Goal: Transaction & Acquisition: Purchase product/service

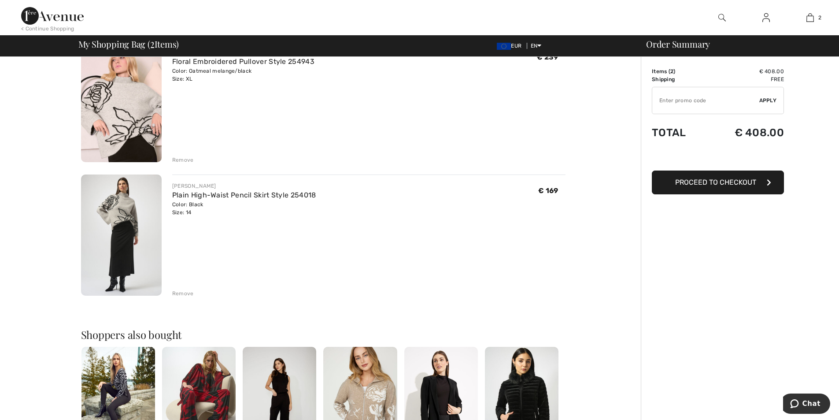
click at [721, 184] on span "Proceed to Checkout" at bounding box center [715, 182] width 81 height 8
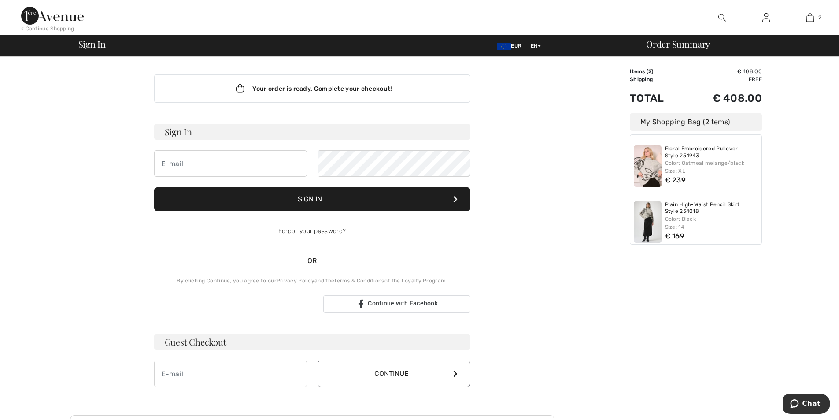
click at [695, 253] on div "Order Summary Details Items ( 2 ) € 408.00 Promo code € 0.00 Shipping Free Tax1…" at bounding box center [729, 309] width 220 height 504
click at [199, 160] on input "email" at bounding box center [230, 163] width 153 height 26
type input "kate.mealiff@hotelkilmore.ie"
click at [312, 230] on link "Forgot your password?" at bounding box center [311, 230] width 67 height 7
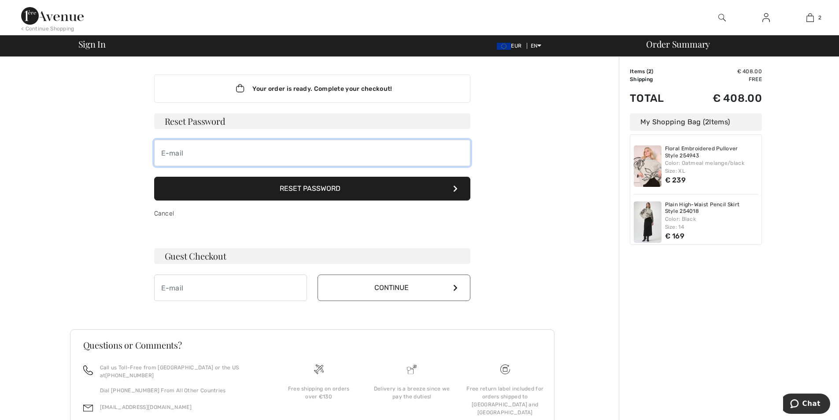
click at [248, 157] on input "email" at bounding box center [312, 153] width 316 height 26
type input "kate.mealiff@hotelkilmore.ie"
click at [296, 191] on button "Reset Password" at bounding box center [312, 189] width 316 height 24
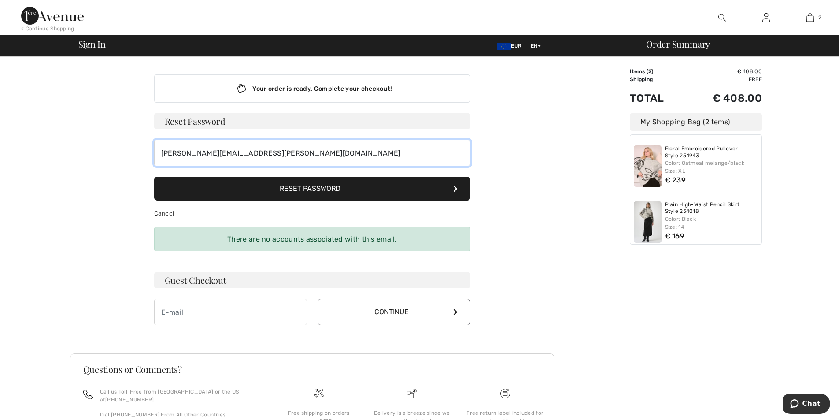
click at [274, 148] on input "kate.mealiff@hotelkilmore.ie" at bounding box center [312, 153] width 316 height 26
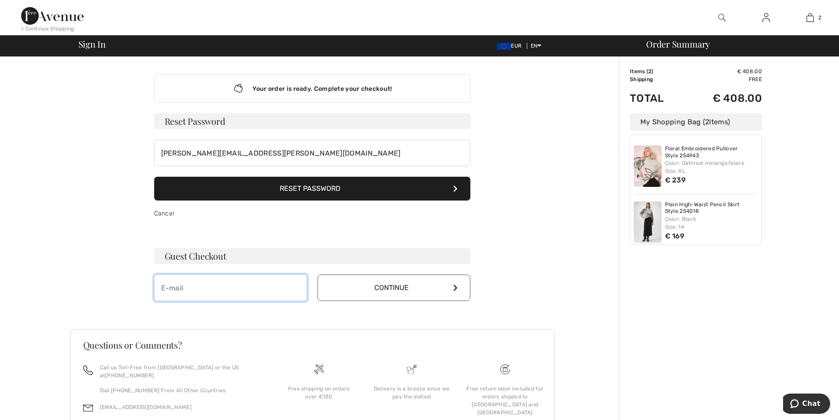
click at [201, 289] on input "email" at bounding box center [230, 287] width 153 height 26
type input "kate.mealiff@hotelkilmore.ie"
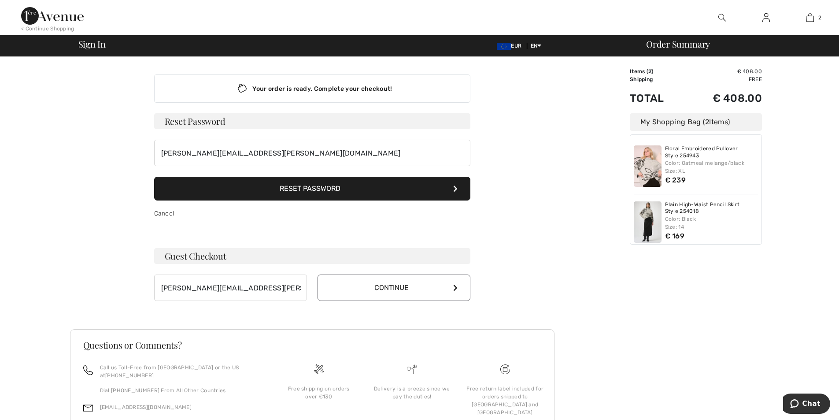
click at [447, 286] on button "Continue" at bounding box center [394, 287] width 153 height 26
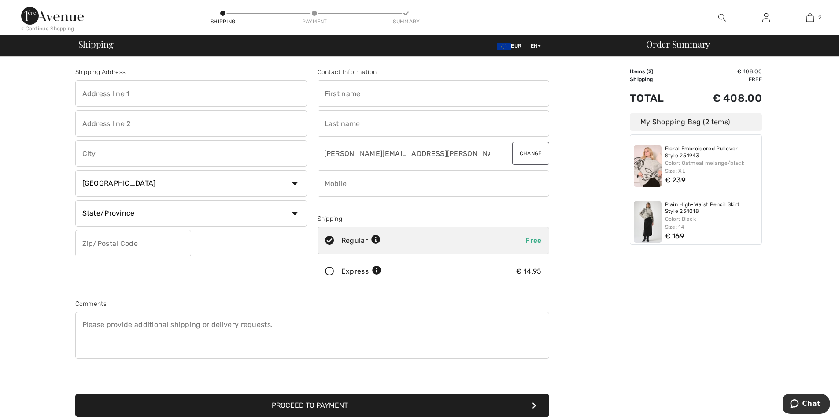
click at [194, 100] on input "text" at bounding box center [191, 93] width 232 height 26
type input "Altertate, Clones"
type input "Clones"
type input "Monaghan"
select select "IE"
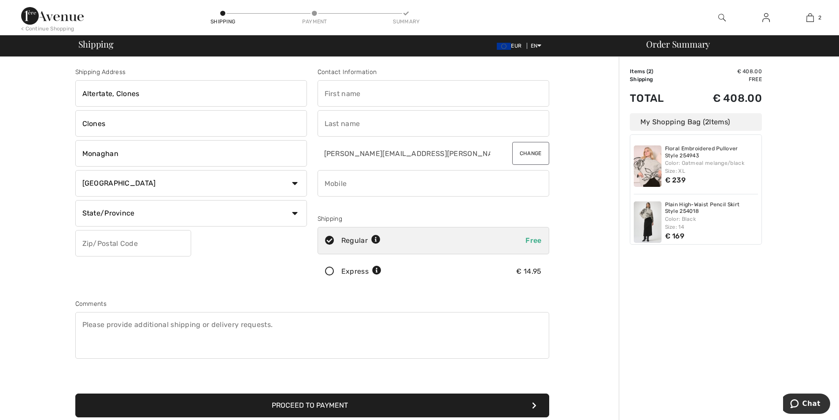
select select "MO"
type input "H23ER28"
type input "Kate"
type input "Mealiff"
type input "0870509059"
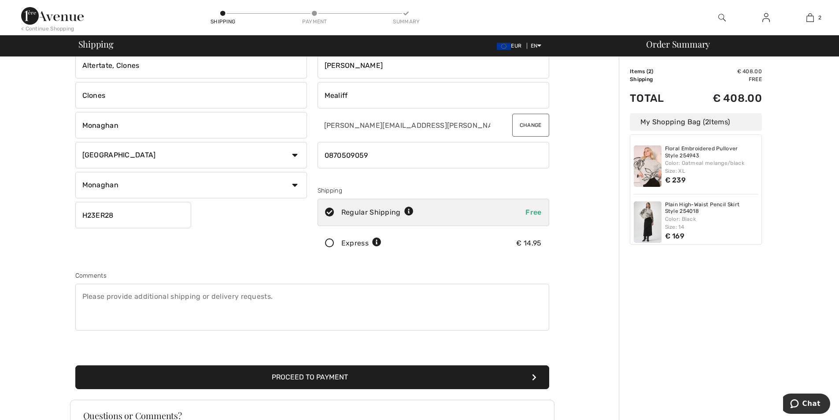
scroll to position [44, 0]
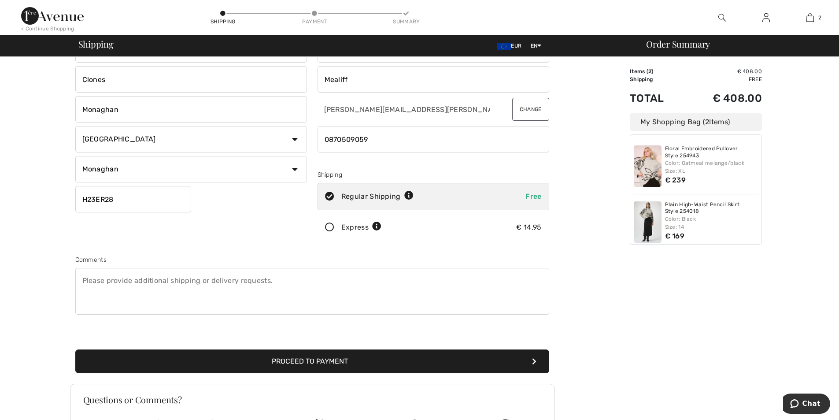
click at [406, 195] on icon at bounding box center [408, 195] width 9 height 9
click at [409, 196] on icon at bounding box center [408, 195] width 9 height 9
radio input "true"
click at [376, 226] on icon at bounding box center [376, 226] width 9 height 9
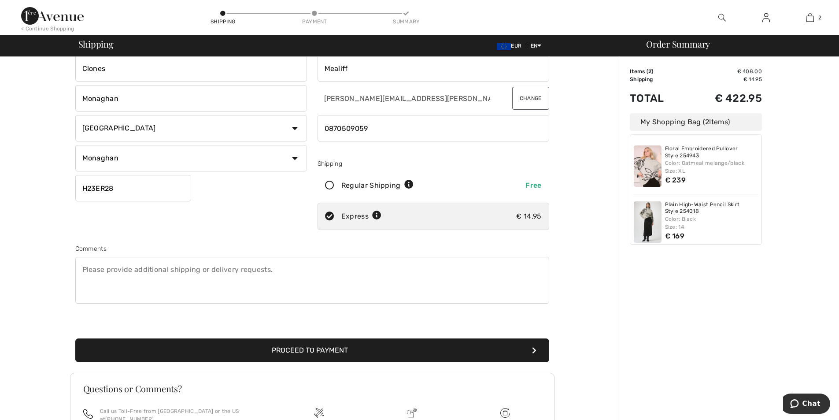
scroll to position [88, 0]
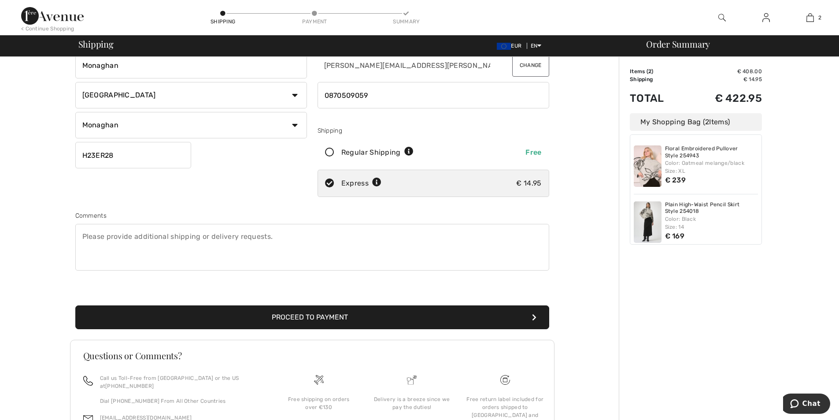
click at [331, 317] on button "Proceed to Payment" at bounding box center [312, 317] width 474 height 24
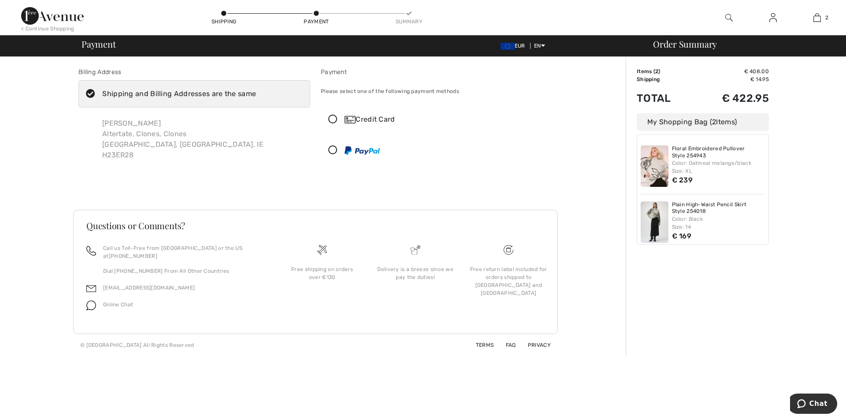
click at [335, 152] on icon at bounding box center [332, 150] width 23 height 9
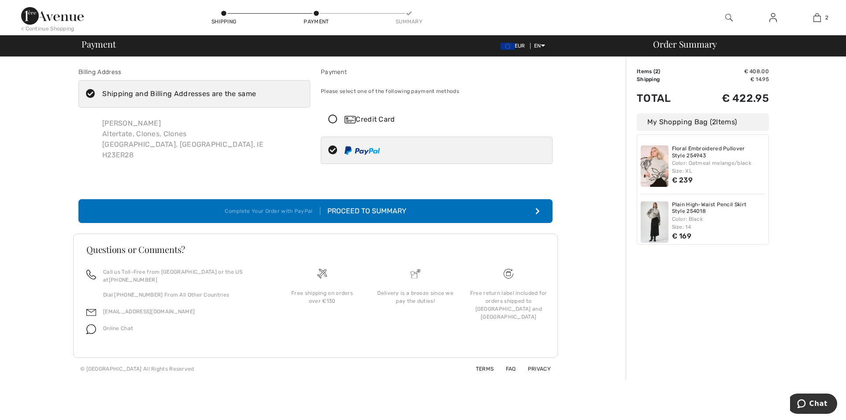
click at [496, 215] on button "Complete Your Order with PayPal Proceed to Summary" at bounding box center [315, 211] width 474 height 24
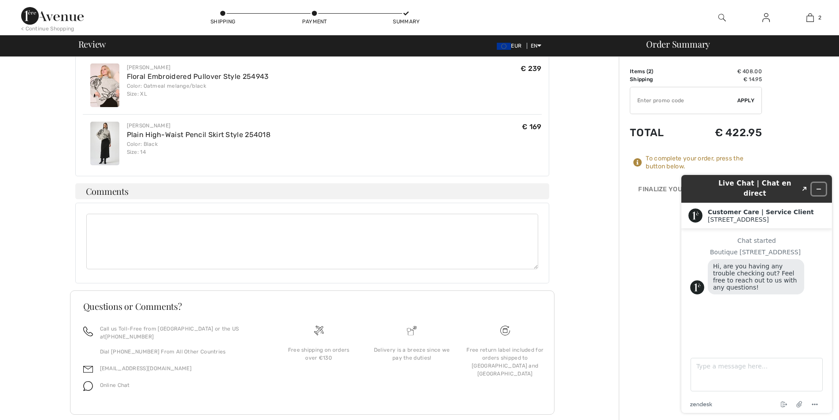
click at [819, 186] on icon "Minimize widget" at bounding box center [819, 189] width 6 height 6
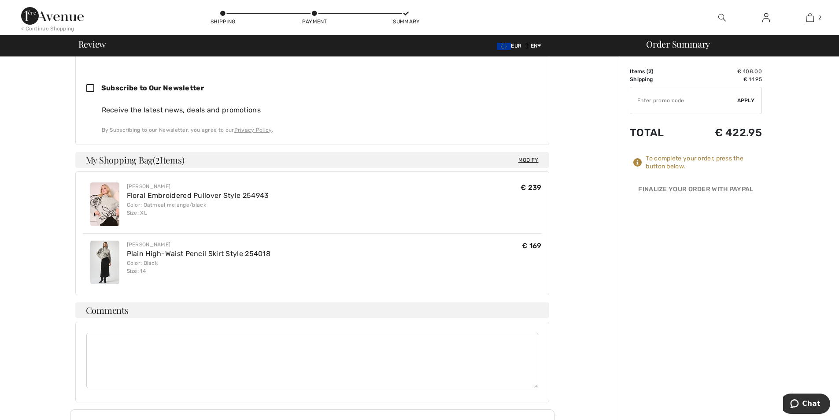
scroll to position [361, 0]
